Goal: Information Seeking & Learning: Find specific fact

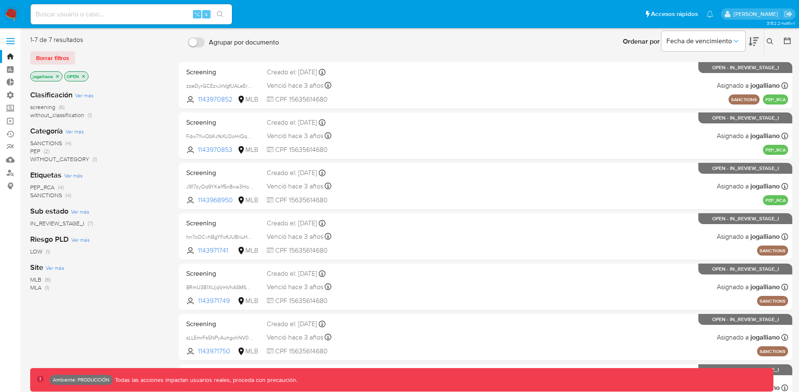
click at [10, 38] on span at bounding box center [10, 38] width 8 height 1
click at [0, 0] on input "checkbox" at bounding box center [0, 0] width 0 height 0
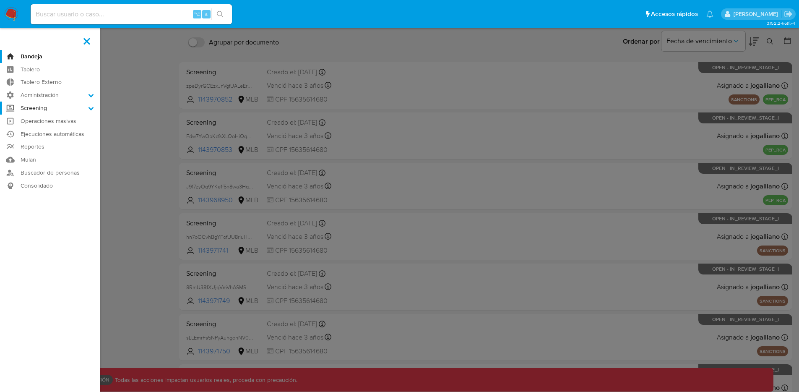
click at [43, 108] on label "Screening" at bounding box center [50, 107] width 100 height 13
click at [0, 0] on input "Screening" at bounding box center [0, 0] width 0 height 0
click at [40, 150] on link "Watchlist" at bounding box center [50, 151] width 100 height 10
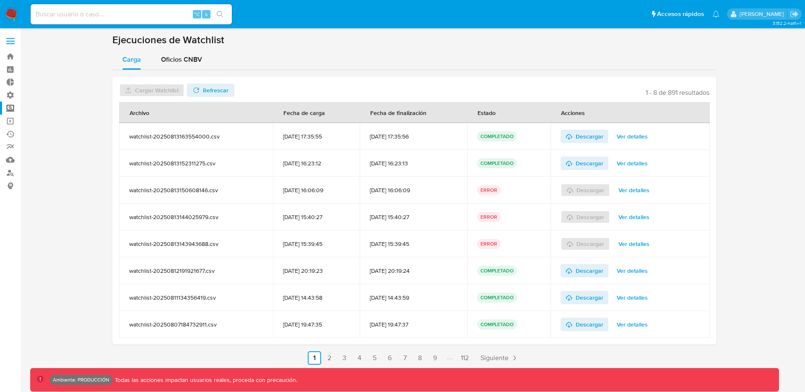
click at [643, 217] on span "Ver detalles" at bounding box center [633, 217] width 31 height 12
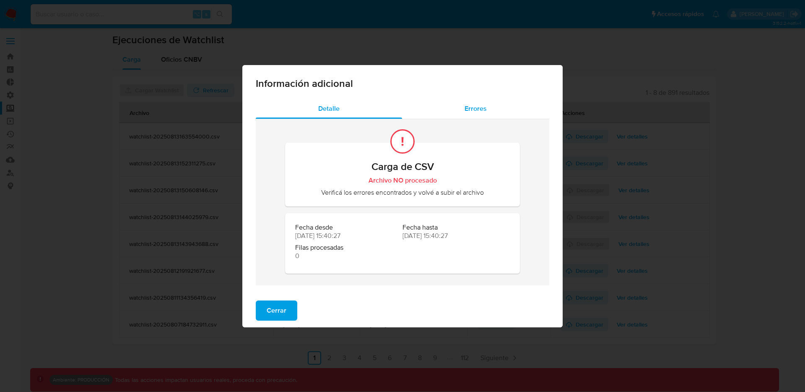
click at [468, 105] on span "Errores" at bounding box center [475, 109] width 22 height 10
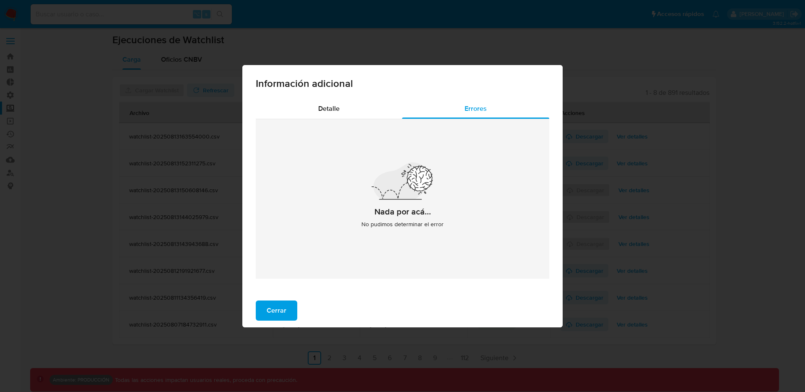
click at [270, 309] on span "Cerrar" at bounding box center [277, 310] width 20 height 18
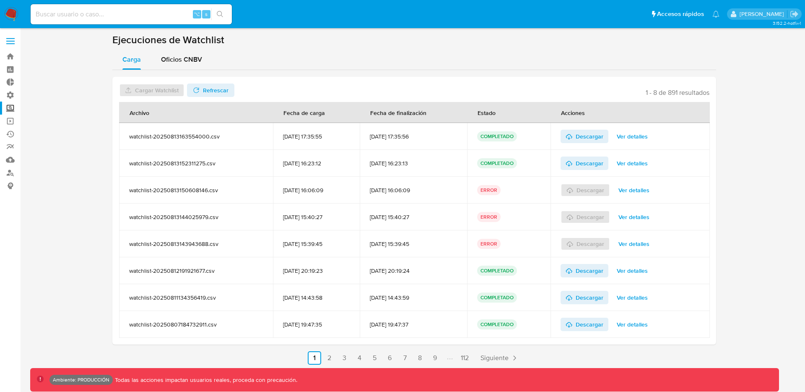
click at [337, 358] on ul "Anterior 1 2 3 4 5 6 7 8 9 112 Siguiente" at bounding box center [414, 357] width 604 height 13
click at [342, 357] on link "3" at bounding box center [344, 357] width 13 height 13
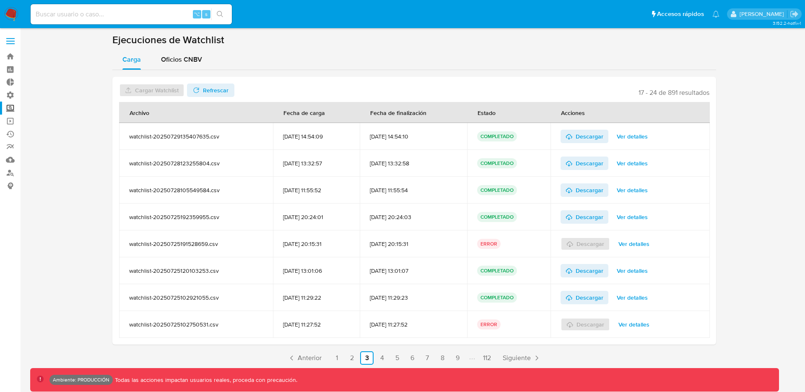
click at [349, 359] on link "2" at bounding box center [351, 357] width 13 height 13
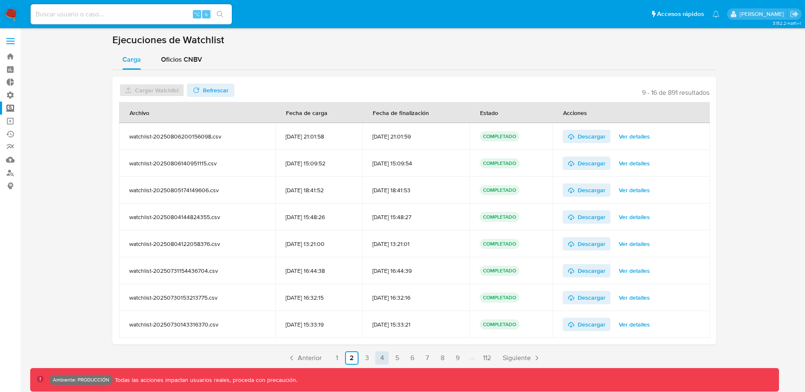
click at [383, 357] on link "4" at bounding box center [381, 357] width 13 height 13
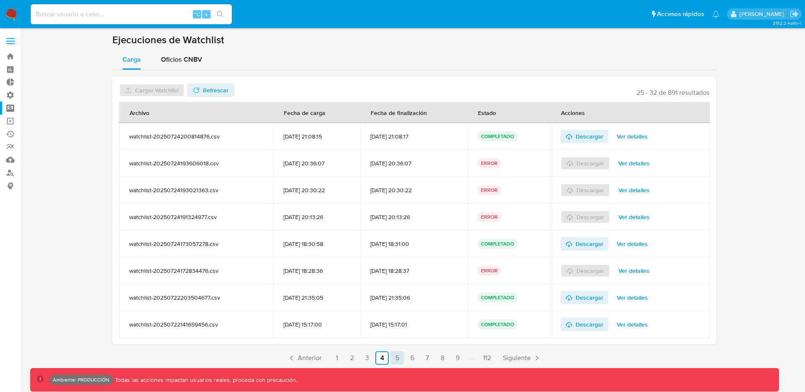
click at [402, 356] on link "5" at bounding box center [396, 357] width 13 height 13
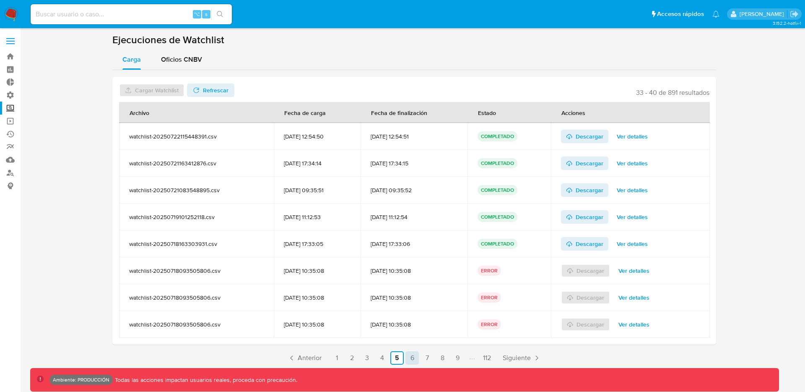
click at [410, 356] on link "6" at bounding box center [411, 357] width 13 height 13
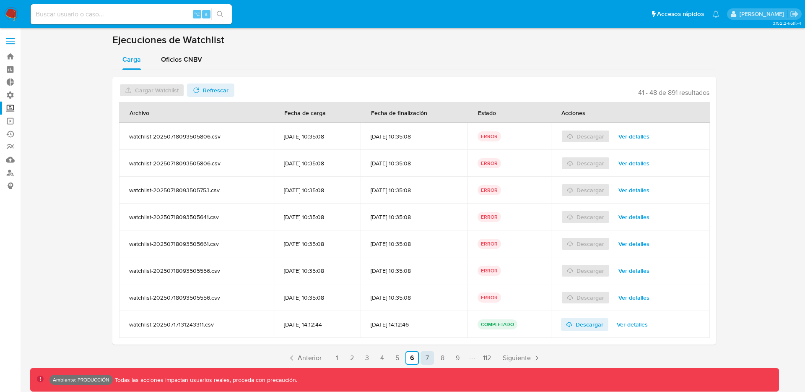
click at [422, 356] on link "7" at bounding box center [426, 357] width 13 height 13
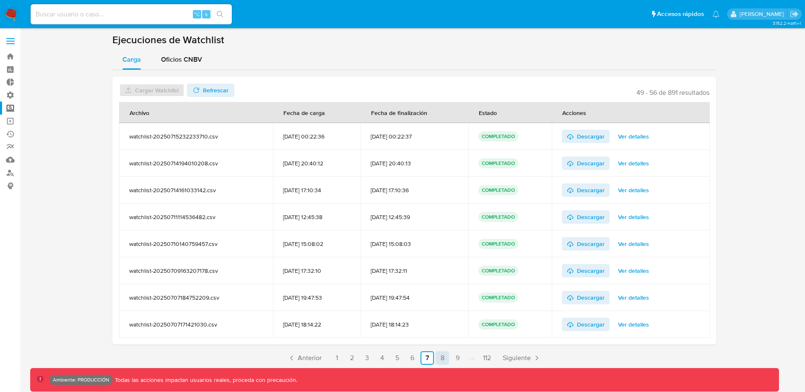
click at [441, 358] on link "8" at bounding box center [442, 357] width 13 height 13
click at [455, 356] on link "9" at bounding box center [457, 357] width 13 height 13
click at [443, 357] on link "11" at bounding box center [441, 357] width 13 height 13
click at [430, 357] on link "12" at bounding box center [426, 357] width 13 height 13
click at [434, 357] on ul "Anterior 1 7 8 9 10 11 12 13 14 15 16 17 112 Siguiente" at bounding box center [414, 357] width 604 height 13
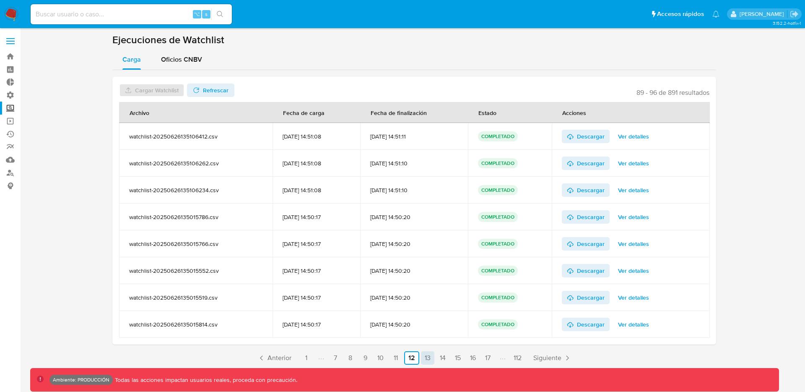
click at [430, 358] on link "13" at bounding box center [427, 357] width 13 height 13
click at [432, 358] on link "14" at bounding box center [426, 357] width 13 height 13
click at [441, 359] on link "16" at bounding box center [442, 357] width 13 height 13
click at [10, 38] on span at bounding box center [10, 38] width 8 height 1
click at [0, 0] on input "checkbox" at bounding box center [0, 0] width 0 height 0
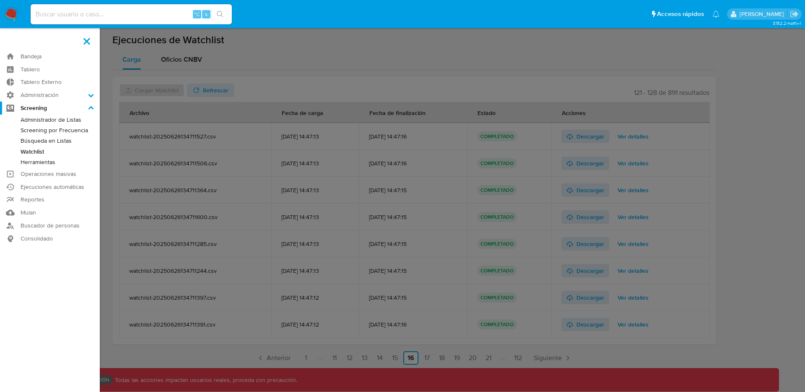
click at [49, 139] on link "Búsqueda en Listas" at bounding box center [50, 140] width 100 height 10
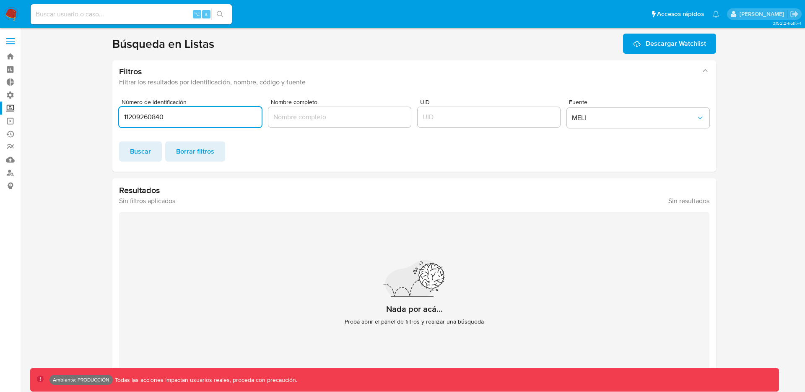
drag, startPoint x: 176, startPoint y: 120, endPoint x: 117, endPoint y: 110, distance: 60.0
click at [117, 110] on div "Número de identificación 11209260840 Nombre completo UID Fuente MELI Buscar Bor…" at bounding box center [414, 131] width 604 height 79
click at [354, 118] on input "Nombre completo" at bounding box center [339, 116] width 143 height 11
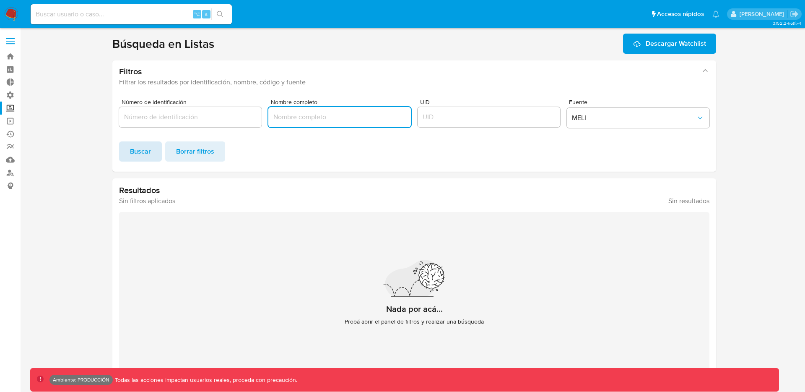
click at [123, 153] on button "Buscar" at bounding box center [140, 151] width 43 height 20
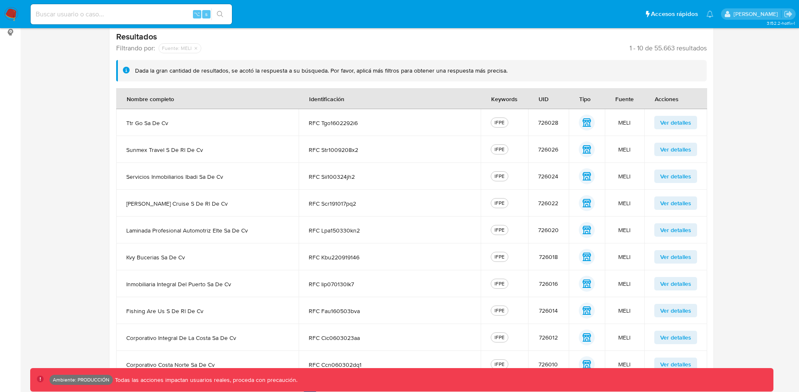
scroll to position [171, 0]
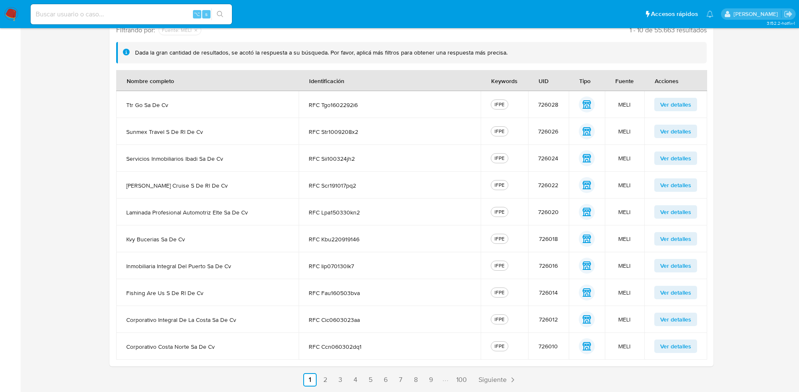
click at [337, 380] on link "3" at bounding box center [339, 379] width 13 height 13
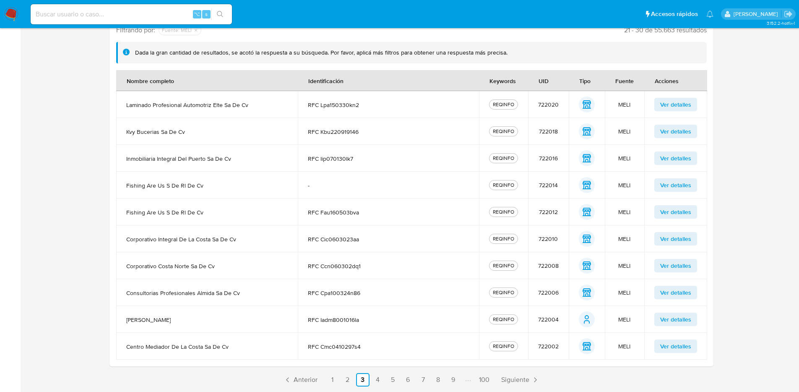
click at [425, 379] on link "7" at bounding box center [422, 379] width 13 height 13
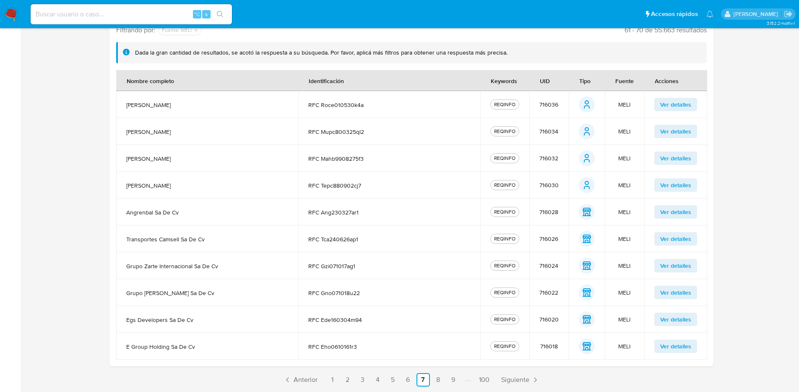
click at [480, 380] on link "100" at bounding box center [483, 379] width 17 height 13
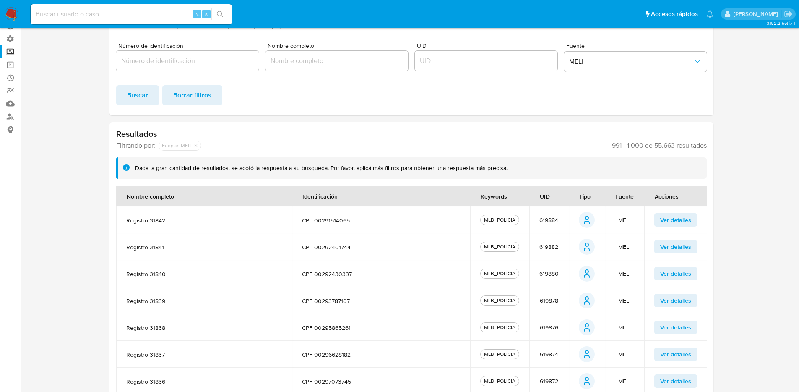
scroll to position [61, 0]
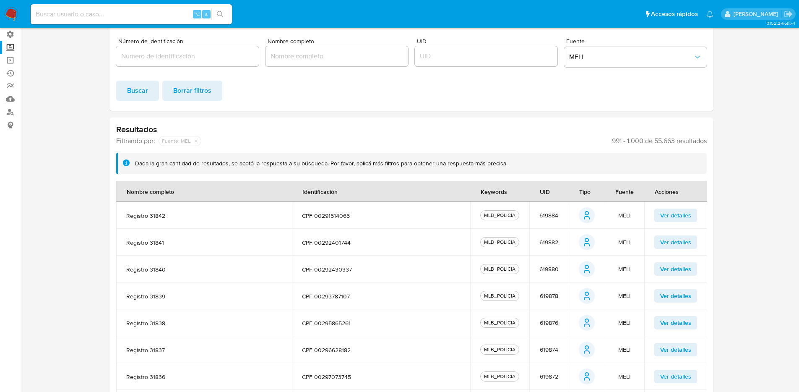
click at [511, 211] on div "MLB_POLICIA" at bounding box center [499, 215] width 35 height 8
drag, startPoint x: 511, startPoint y: 213, endPoint x: 483, endPoint y: 217, distance: 28.8
click at [483, 217] on div "MLB_POLICIA" at bounding box center [499, 215] width 35 height 8
drag, startPoint x: 483, startPoint y: 217, endPoint x: 573, endPoint y: 220, distance: 89.8
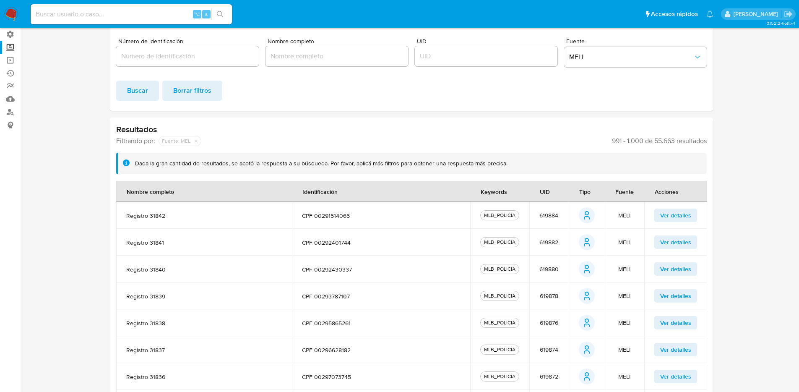
click at [523, 222] on td "MLB_POLICIA" at bounding box center [499, 215] width 59 height 27
drag, startPoint x: 176, startPoint y: 216, endPoint x: 124, endPoint y: 215, distance: 51.6
click at [124, 215] on td "registro 31842" at bounding box center [204, 215] width 176 height 27
